Goal: Information Seeking & Learning: Learn about a topic

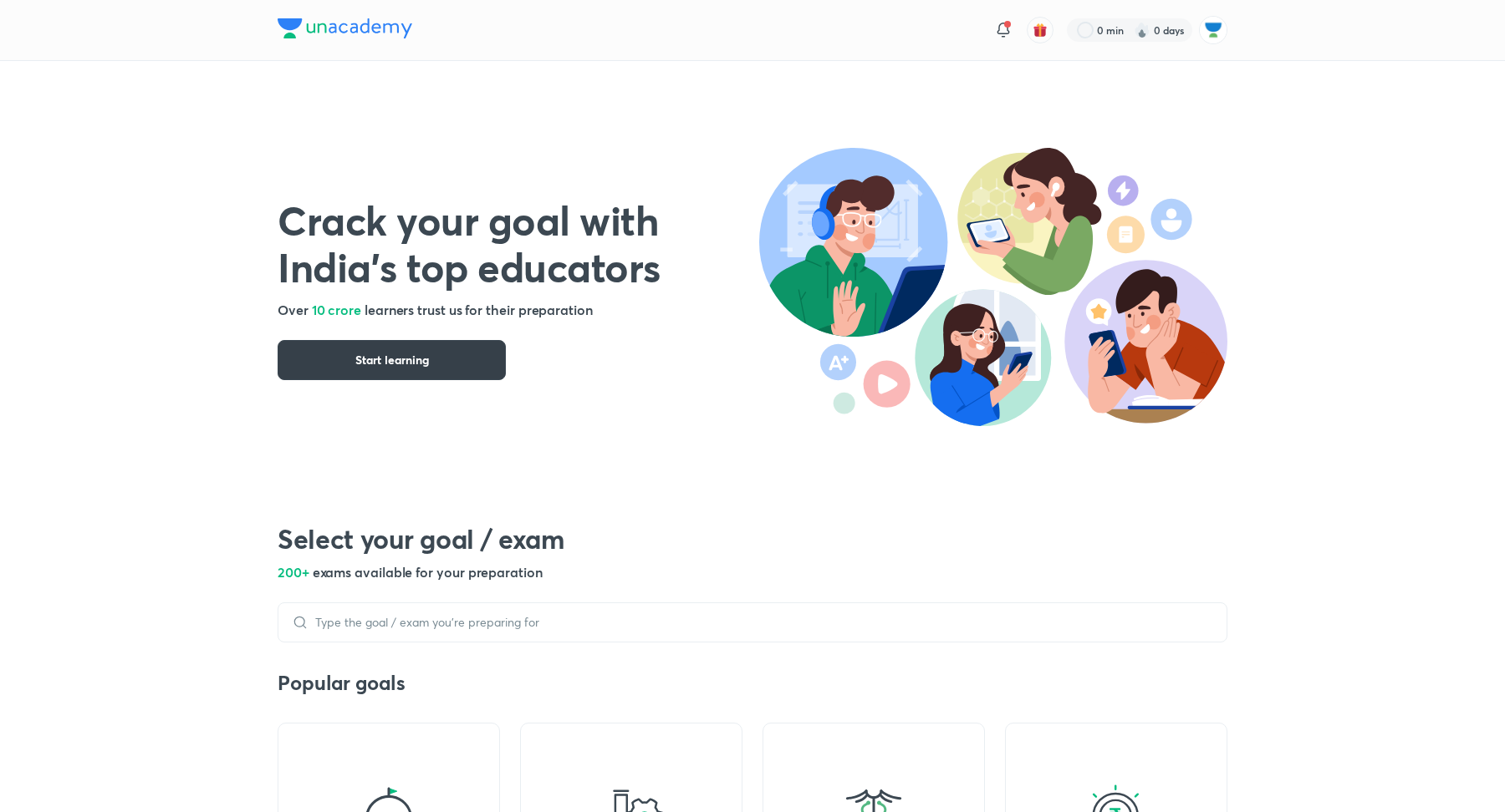
click at [409, 365] on span "Start learning" at bounding box center [392, 360] width 74 height 17
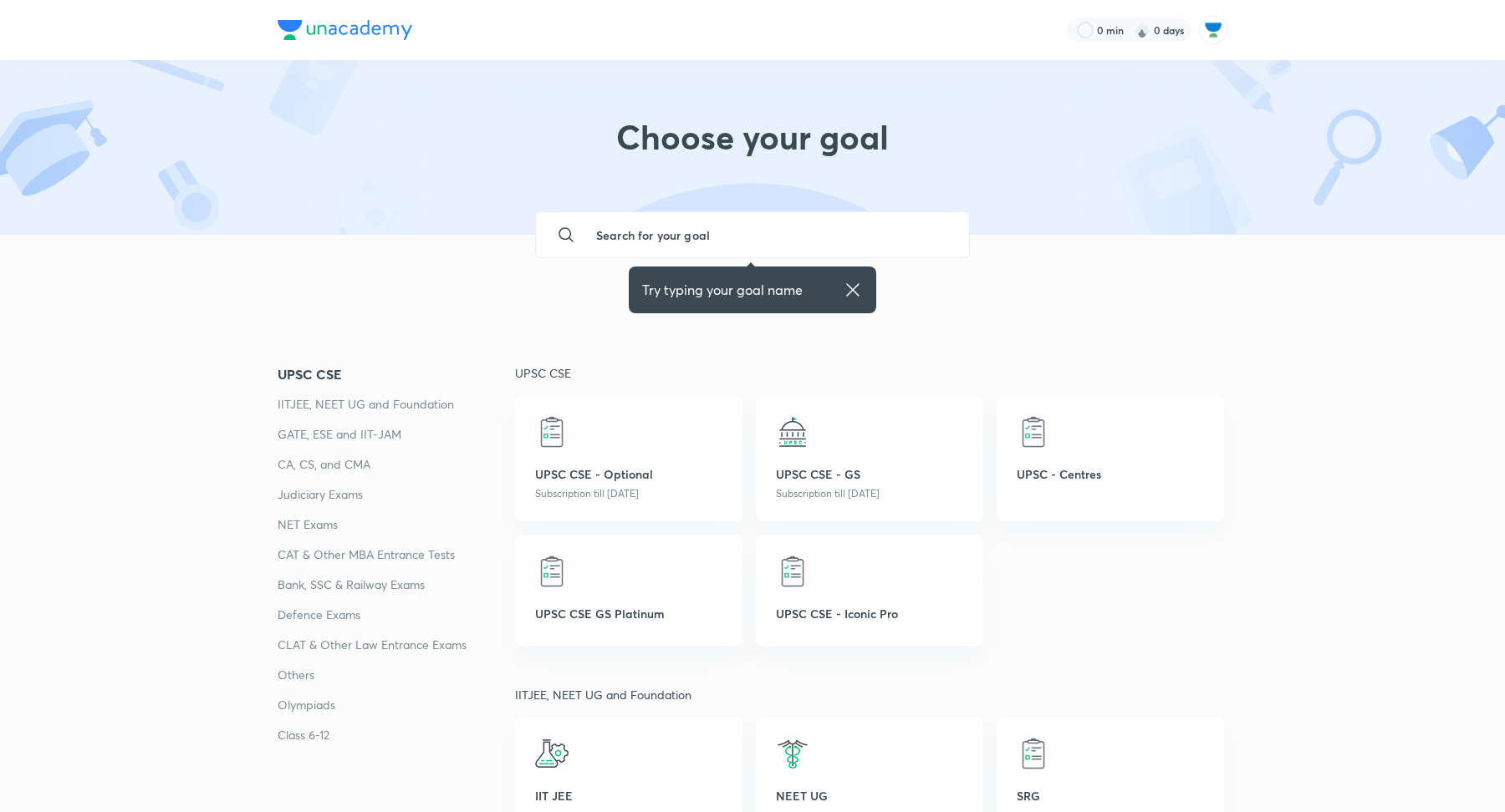
click at [346, 32] on img at bounding box center [345, 30] width 135 height 20
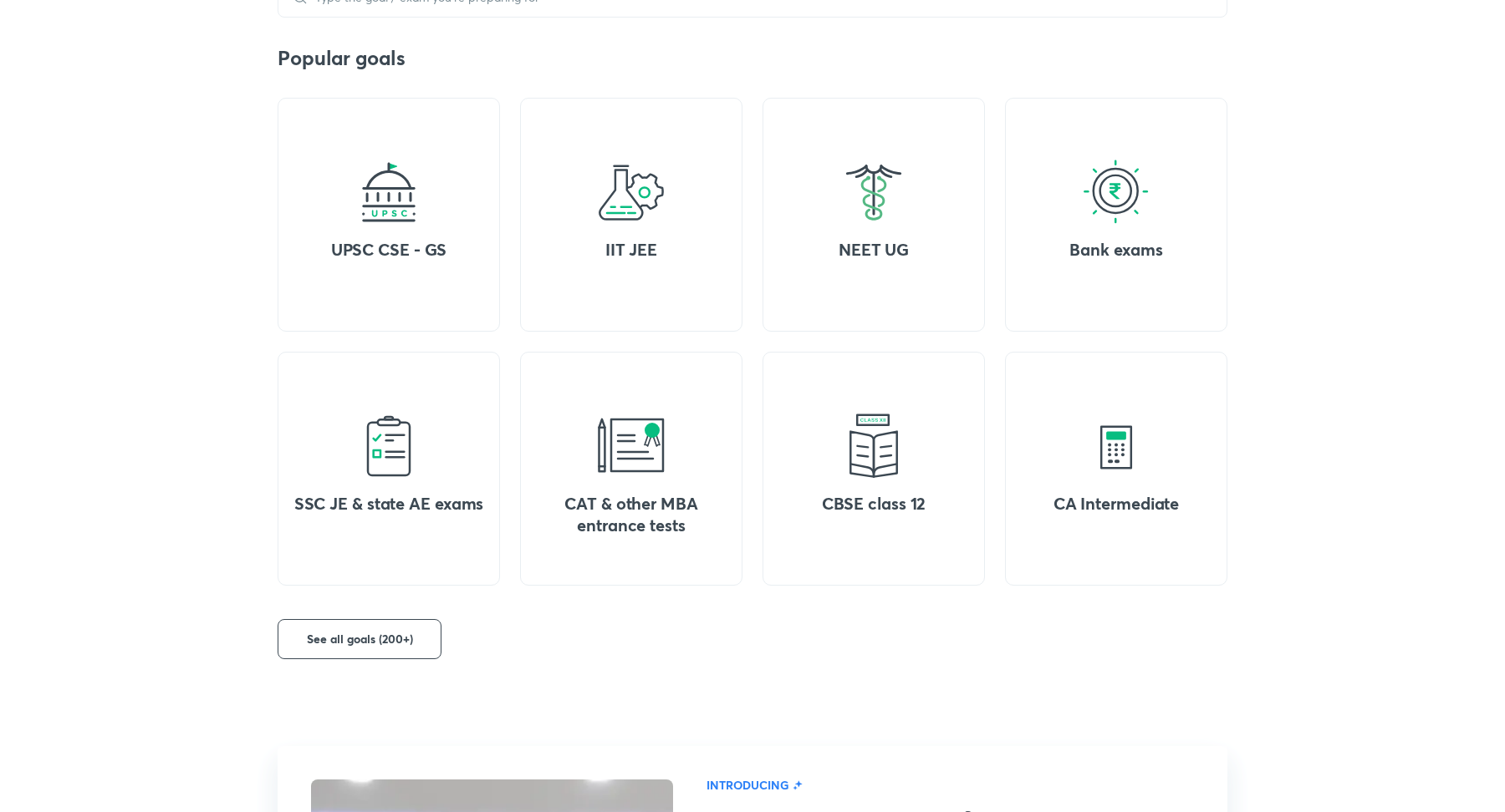
scroll to position [627, 0]
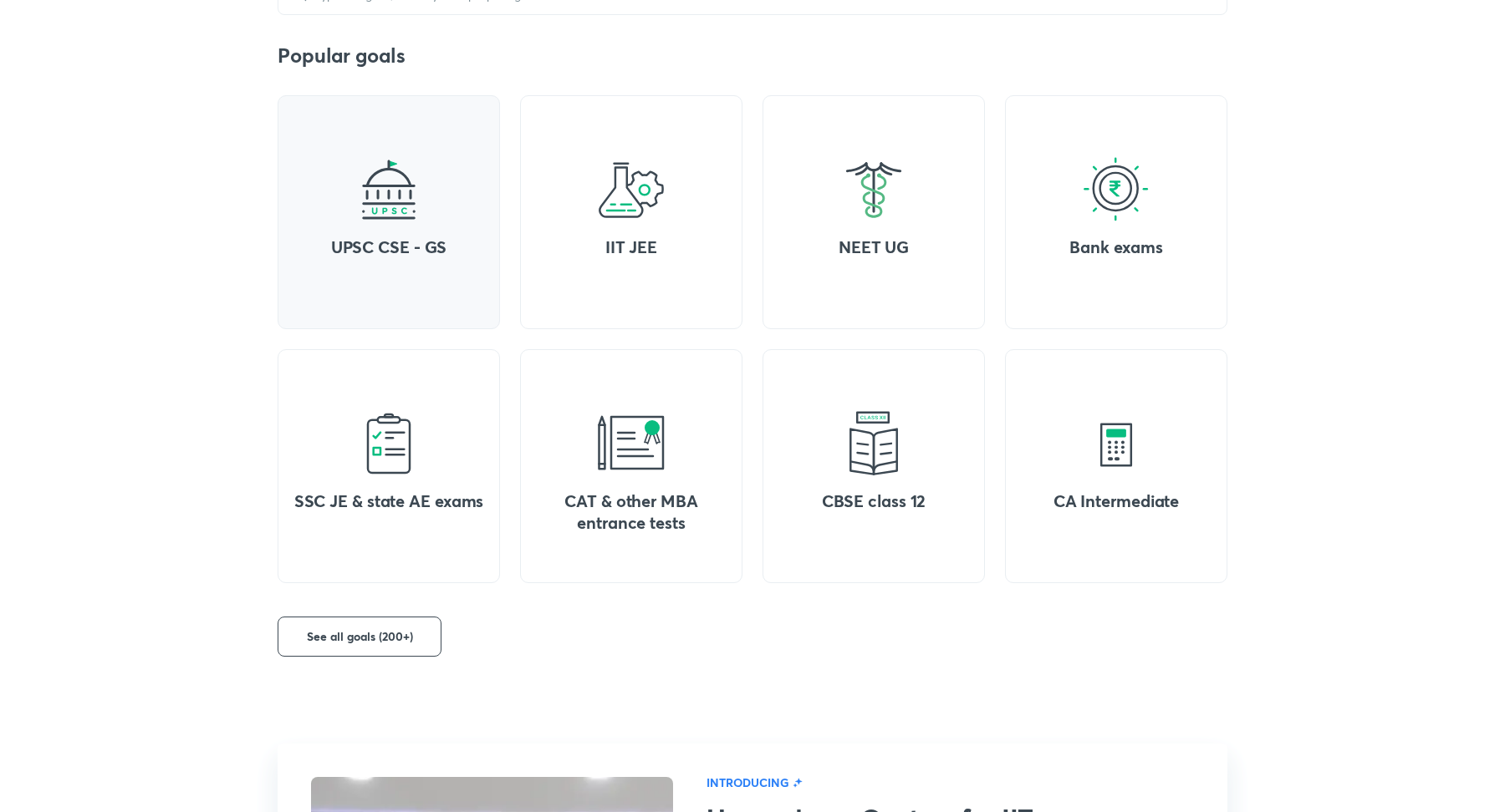
click at [391, 191] on img at bounding box center [389, 190] width 67 height 66
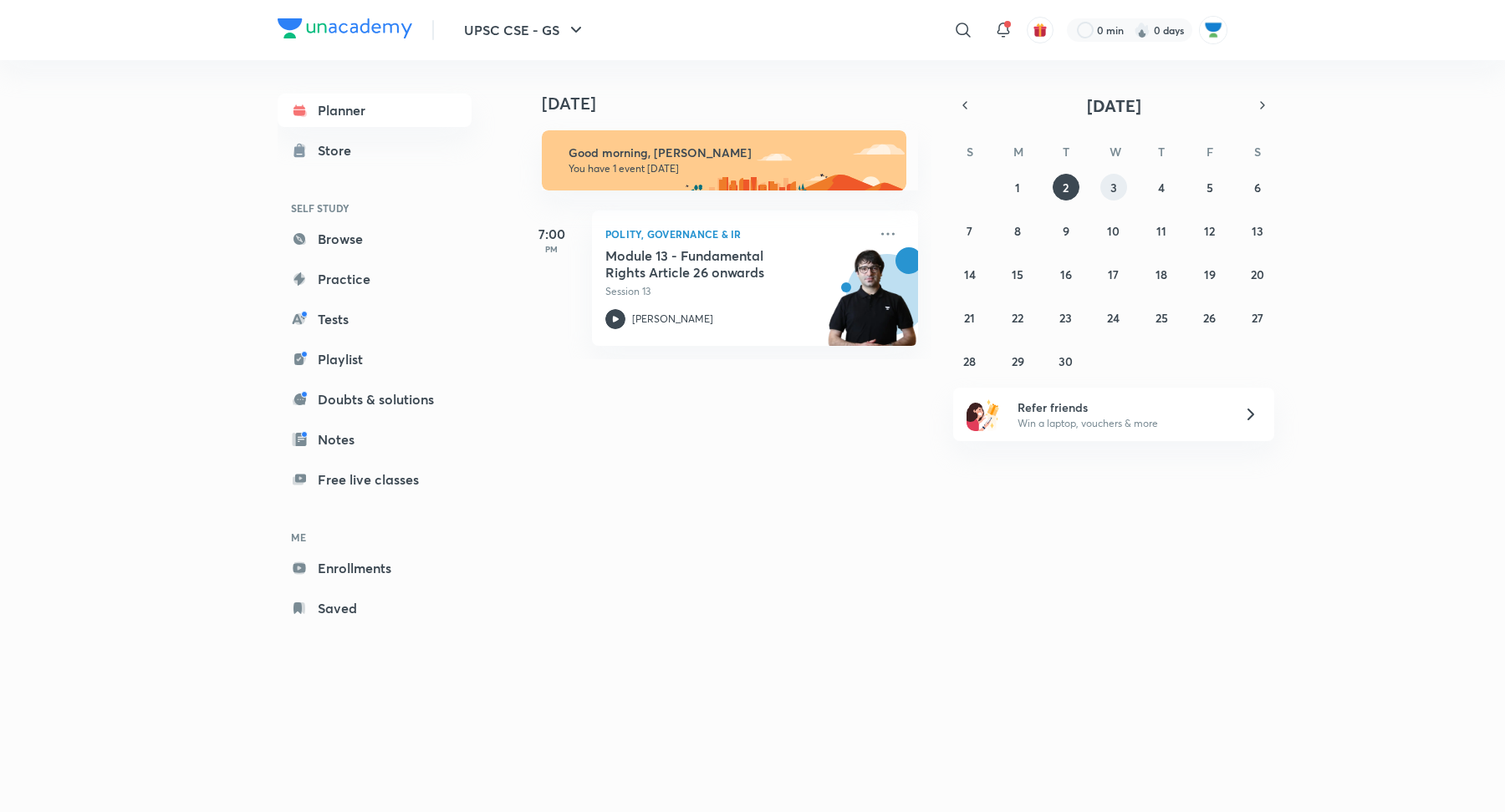
click at [1103, 188] on button "3" at bounding box center [1114, 187] width 27 height 27
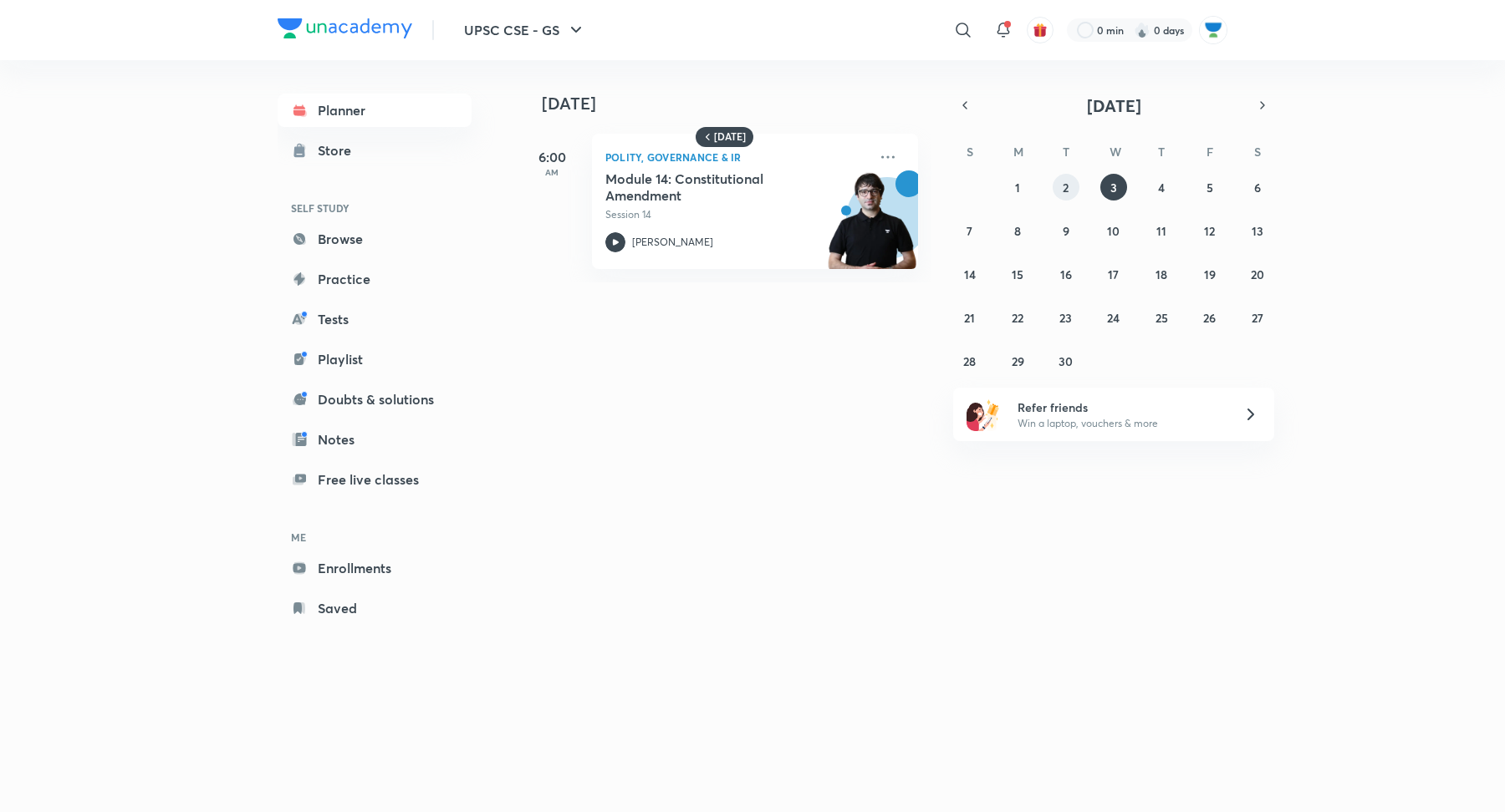
click at [1061, 194] on button "2" at bounding box center [1065, 187] width 27 height 27
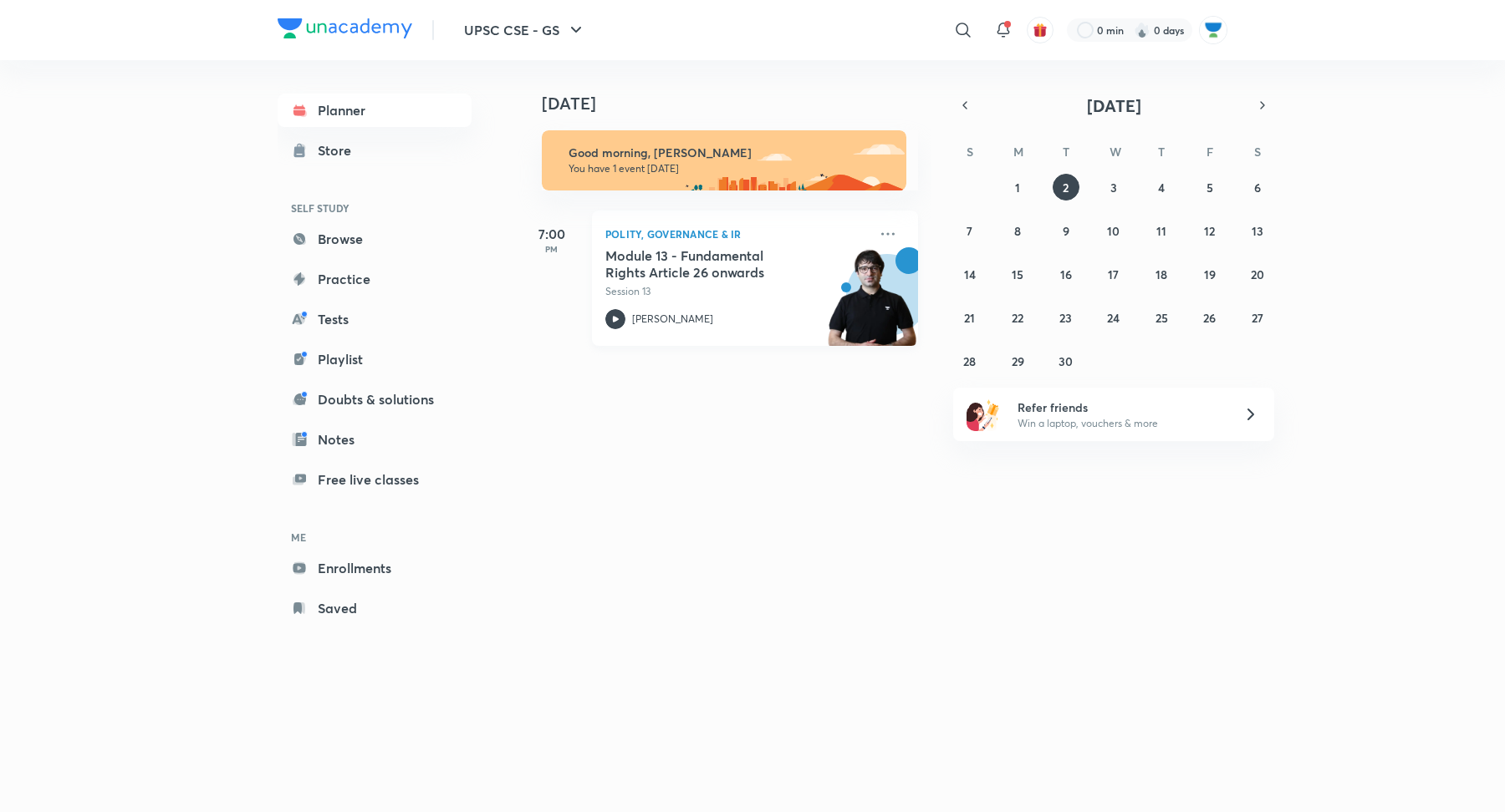
click at [680, 281] on div "Module 13 - Fundamental Rights Article 26 onwards Session 13" at bounding box center [736, 273] width 263 height 52
click at [1114, 194] on abbr "3" at bounding box center [1114, 187] width 7 height 16
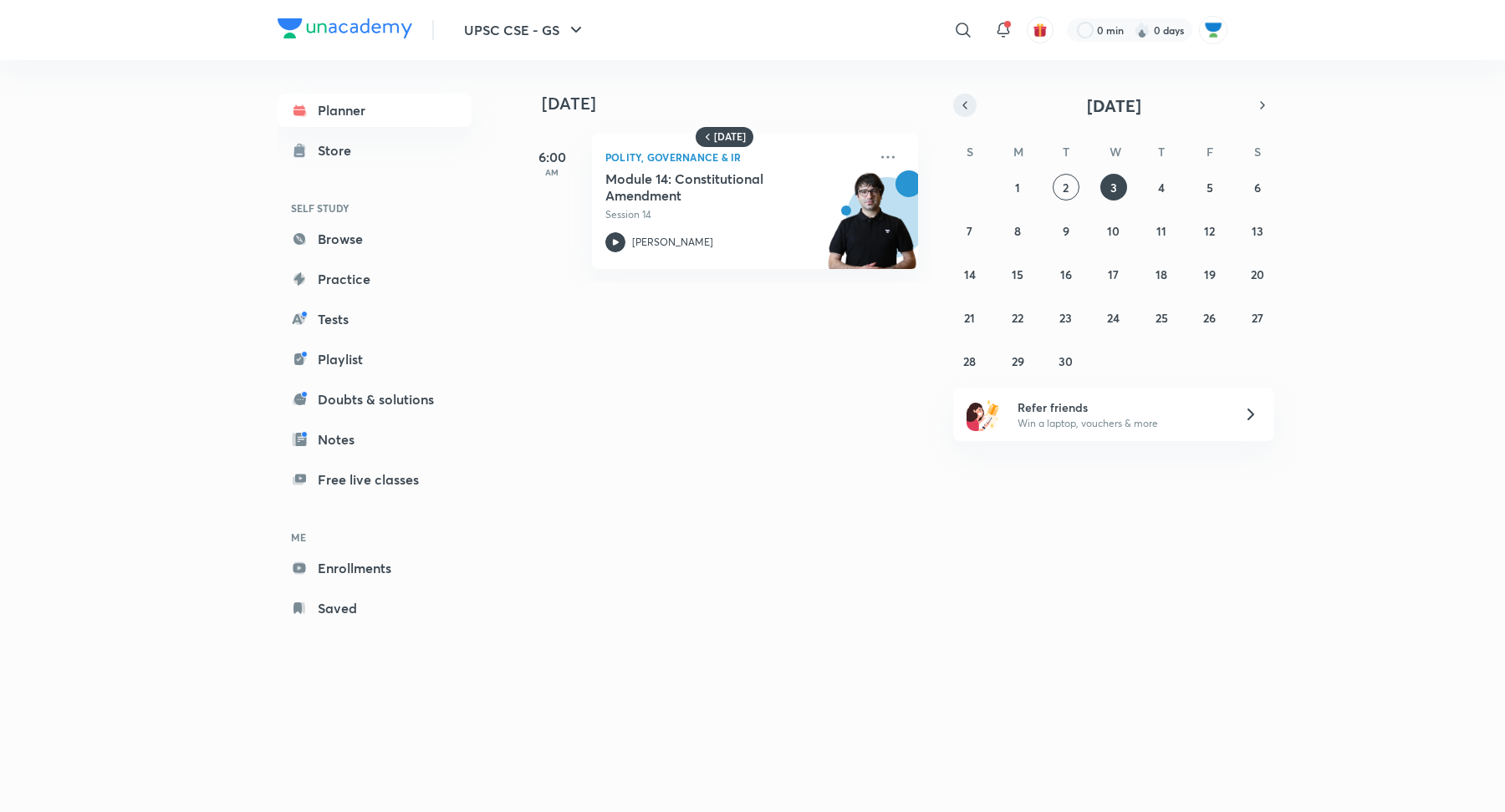
click at [965, 98] on icon "button" at bounding box center [964, 105] width 13 height 15
click at [1064, 361] on abbr "26" at bounding box center [1065, 361] width 12 height 16
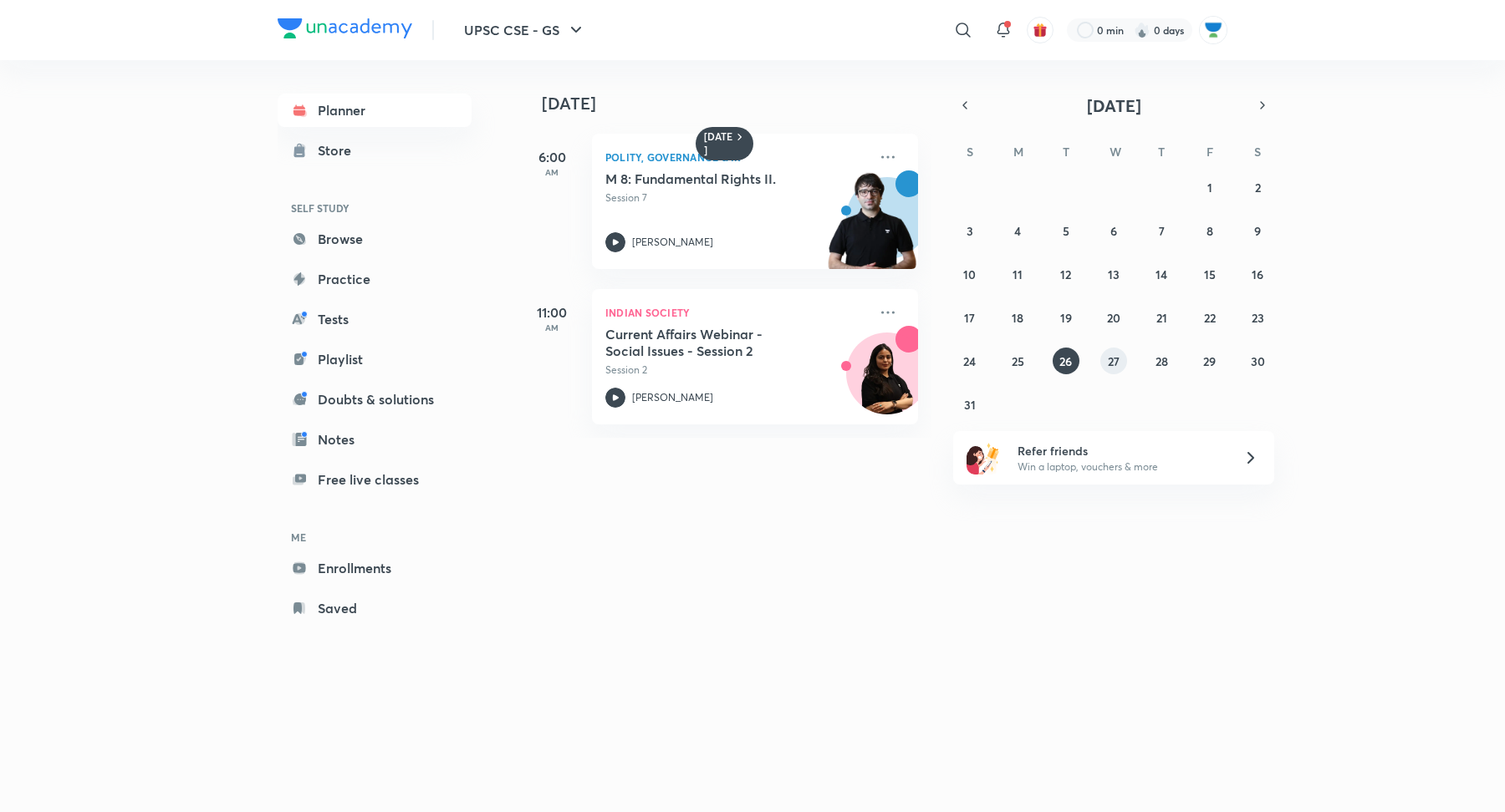
click at [1108, 366] on abbr "27" at bounding box center [1113, 361] width 11 height 16
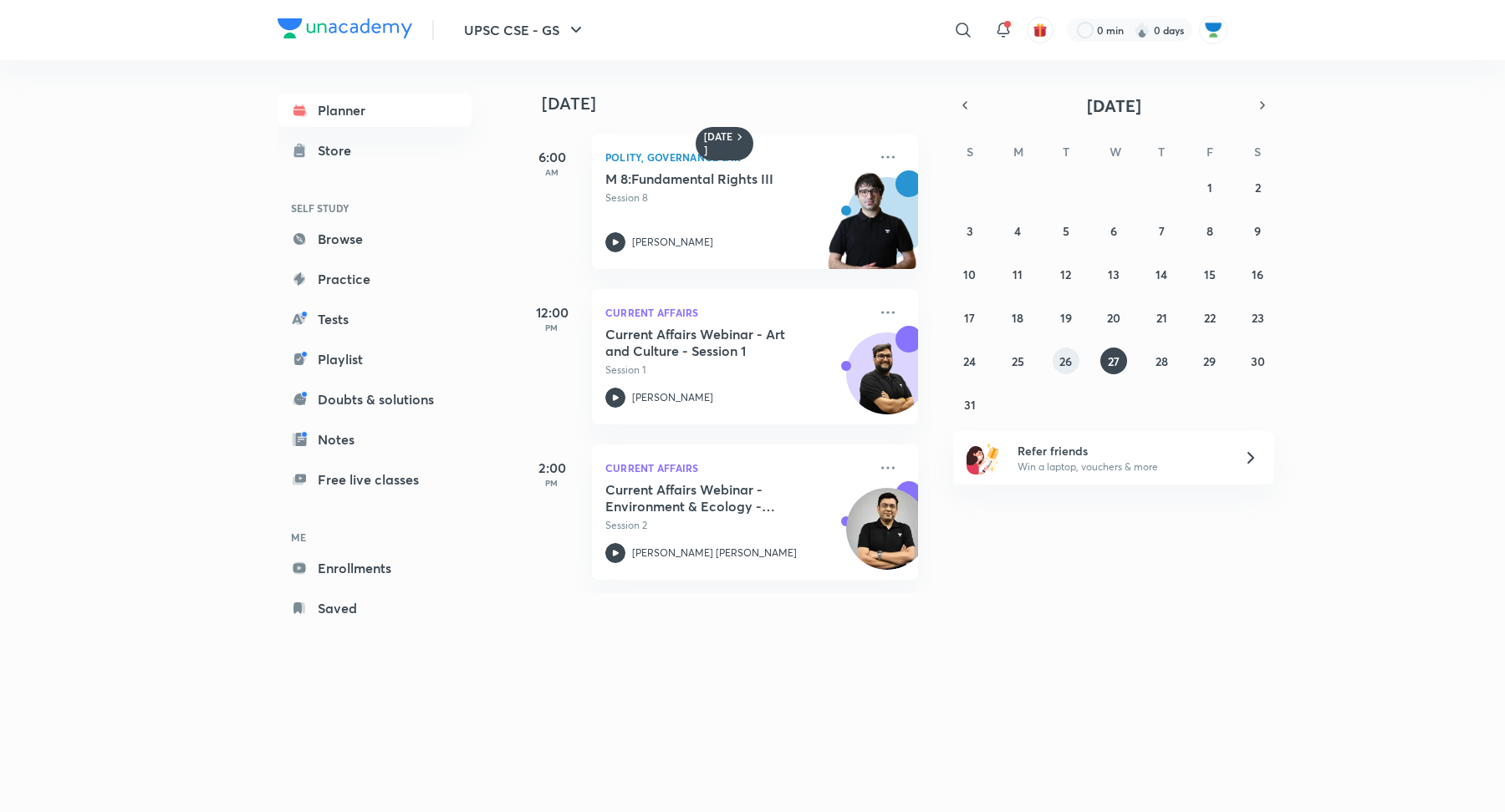
click at [1060, 357] on abbr "26" at bounding box center [1065, 361] width 12 height 16
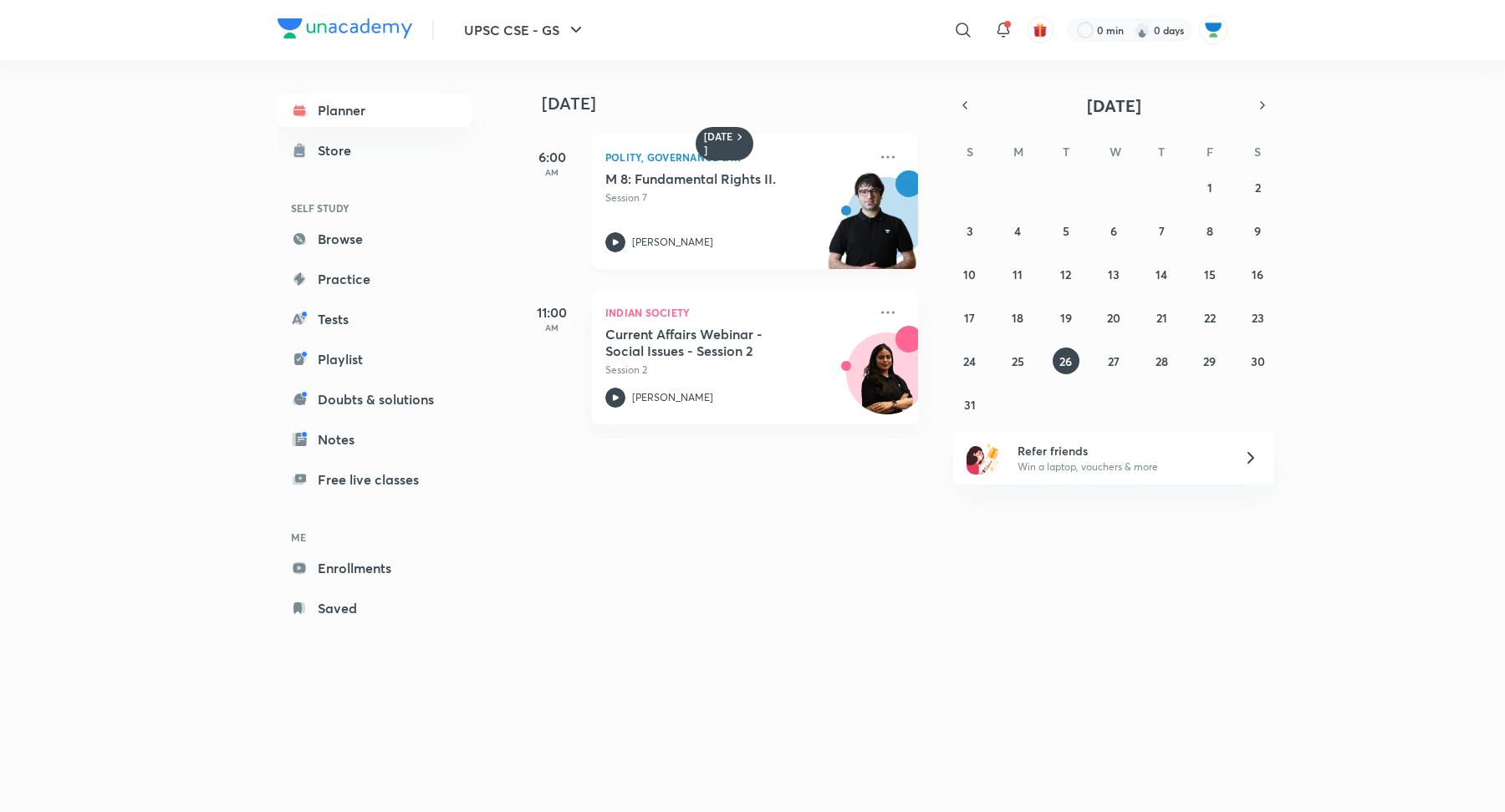
click at [716, 198] on p "Session 7" at bounding box center [736, 198] width 263 height 15
click at [1113, 366] on abbr "27" at bounding box center [1113, 361] width 11 height 16
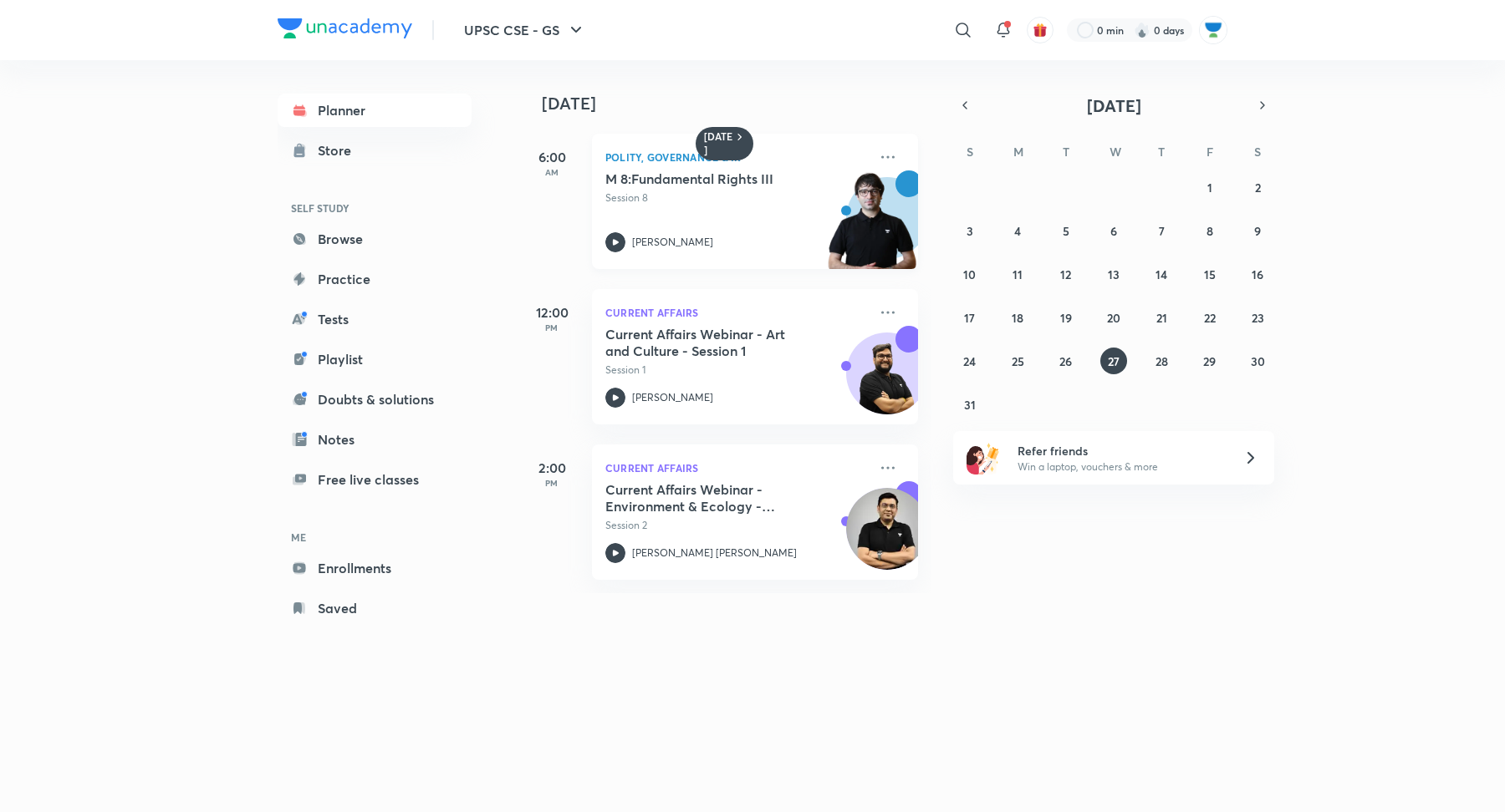
click at [697, 200] on p "Session 8" at bounding box center [736, 198] width 263 height 15
